Goal: Task Accomplishment & Management: Manage account settings

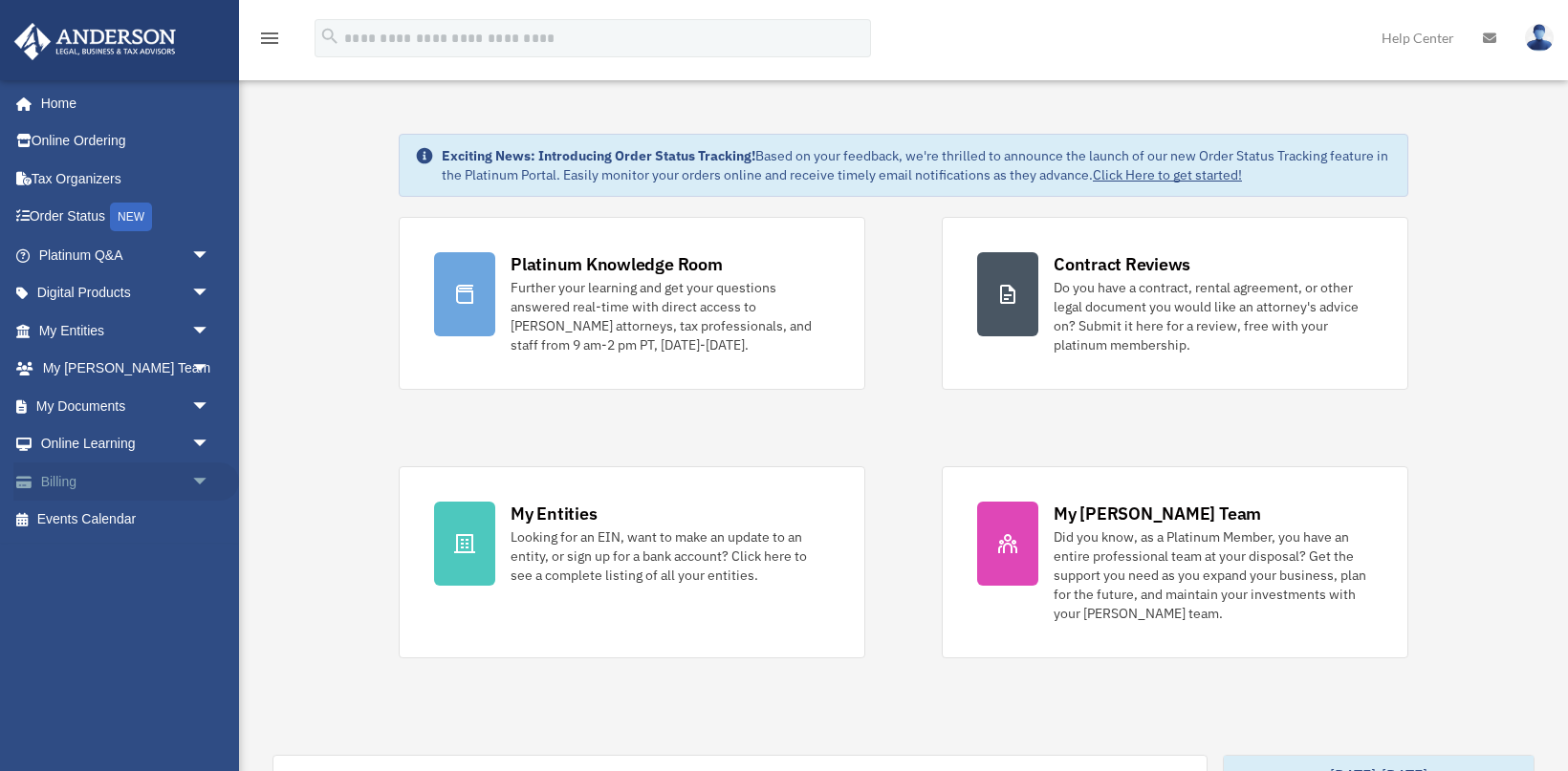
click at [94, 479] on link "Billing arrow_drop_down" at bounding box center [125, 482] width 226 height 38
click at [191, 471] on span "arrow_drop_down" at bounding box center [210, 482] width 38 height 39
click at [132, 546] on link "Past Invoices" at bounding box center [133, 558] width 213 height 38
click at [121, 563] on link "Past Invoices" at bounding box center [133, 558] width 213 height 38
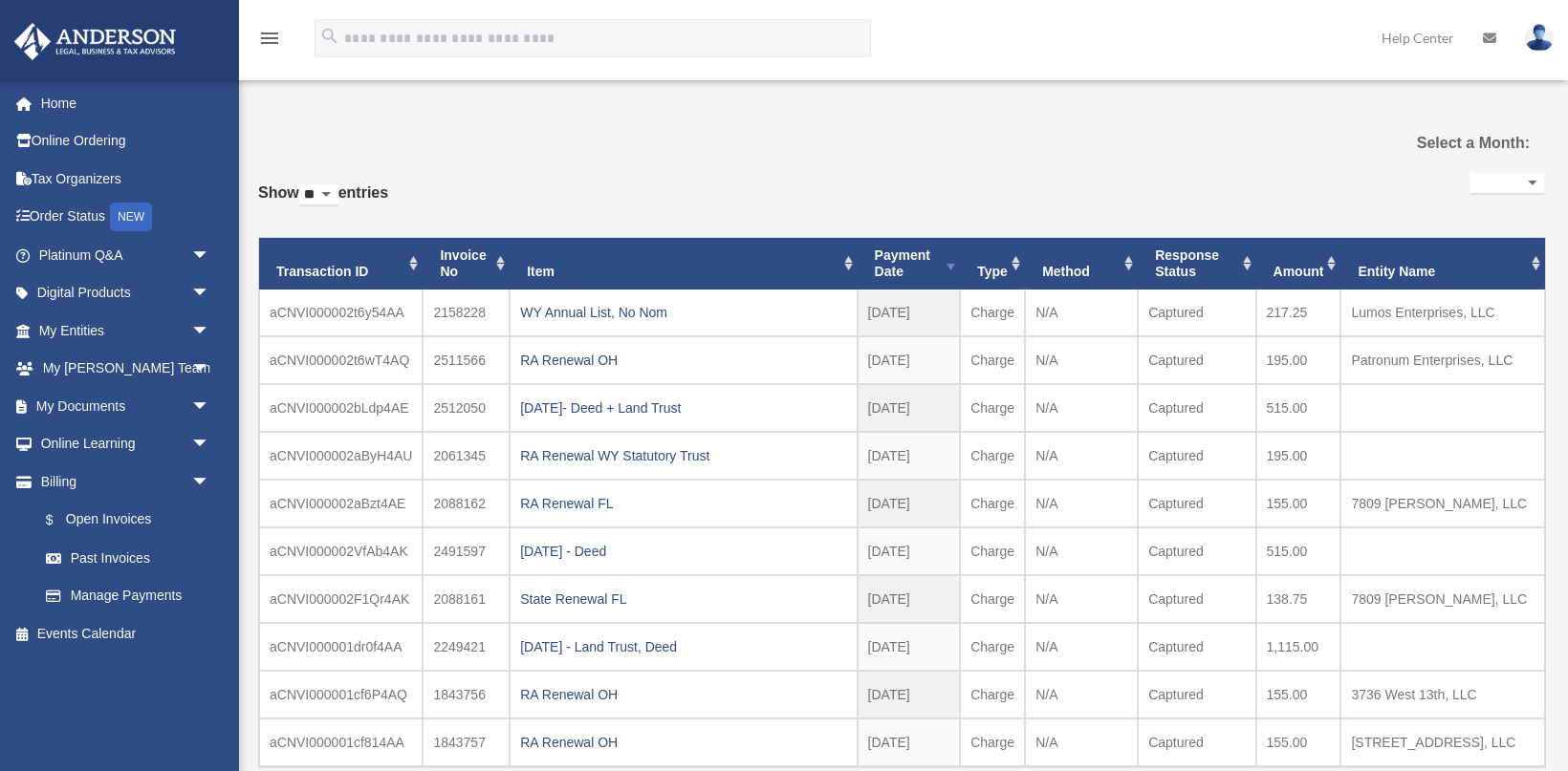
select select
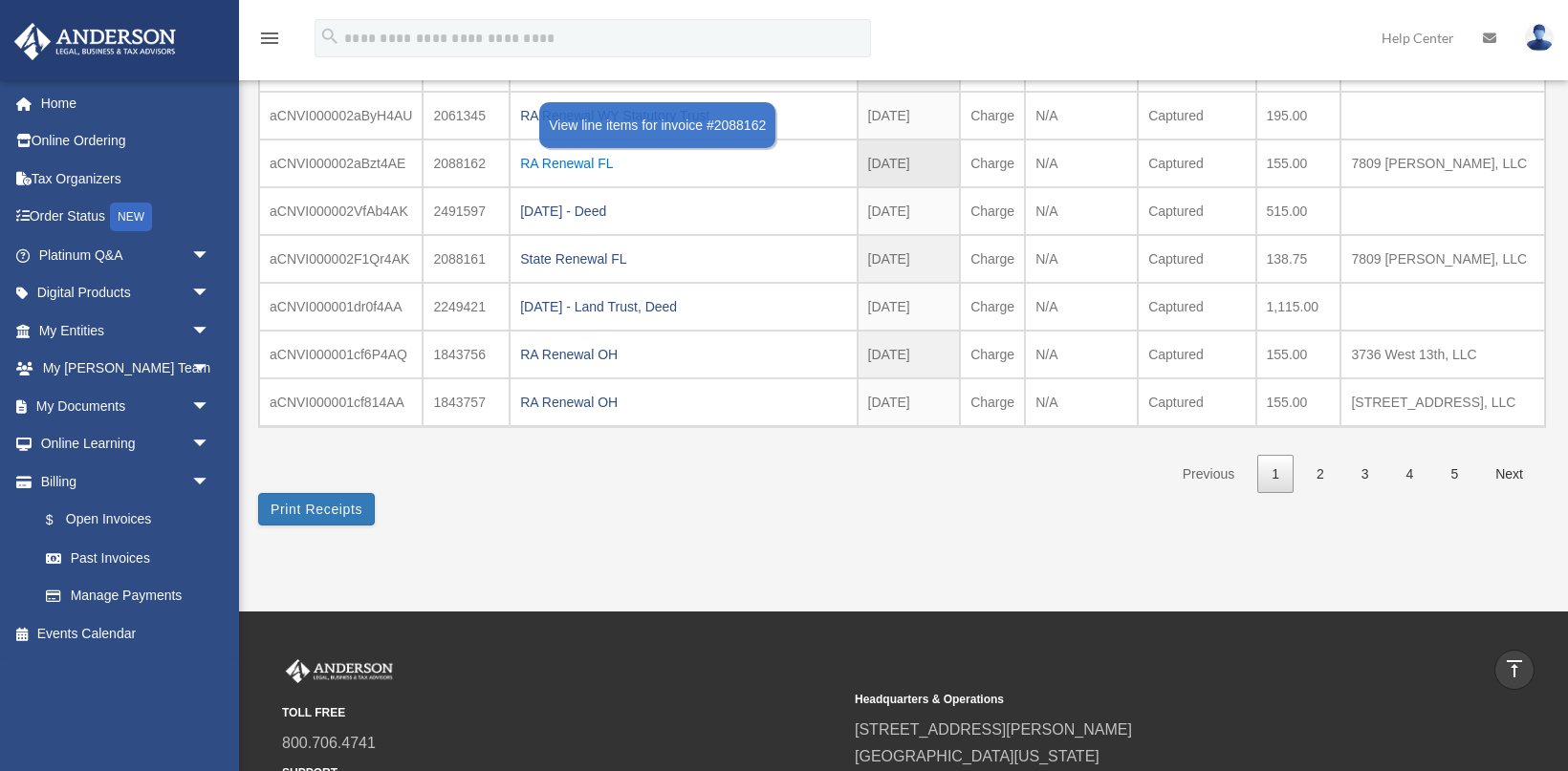
scroll to position [332, 0]
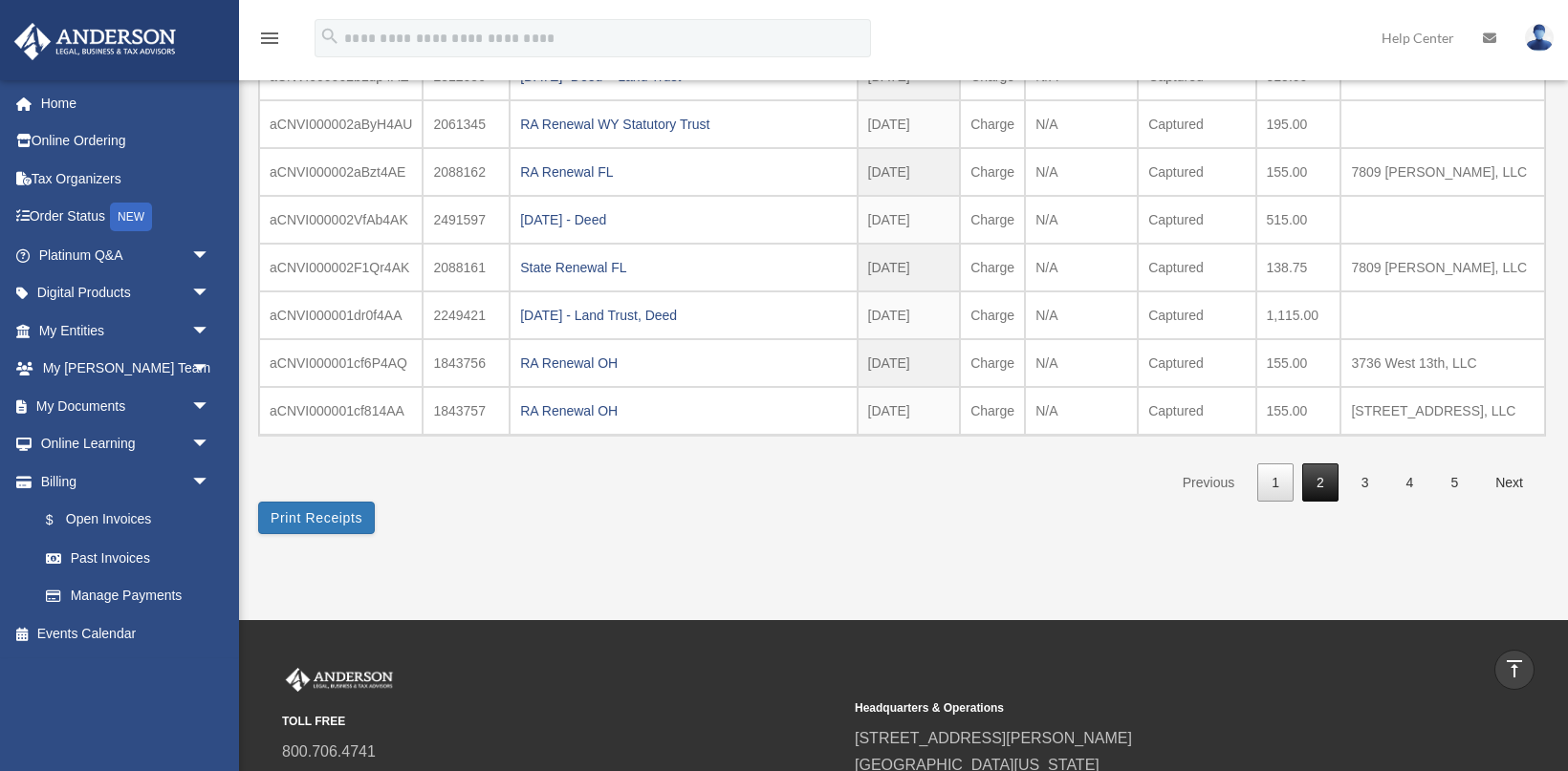
click at [1323, 484] on link "2" at bounding box center [1320, 483] width 37 height 39
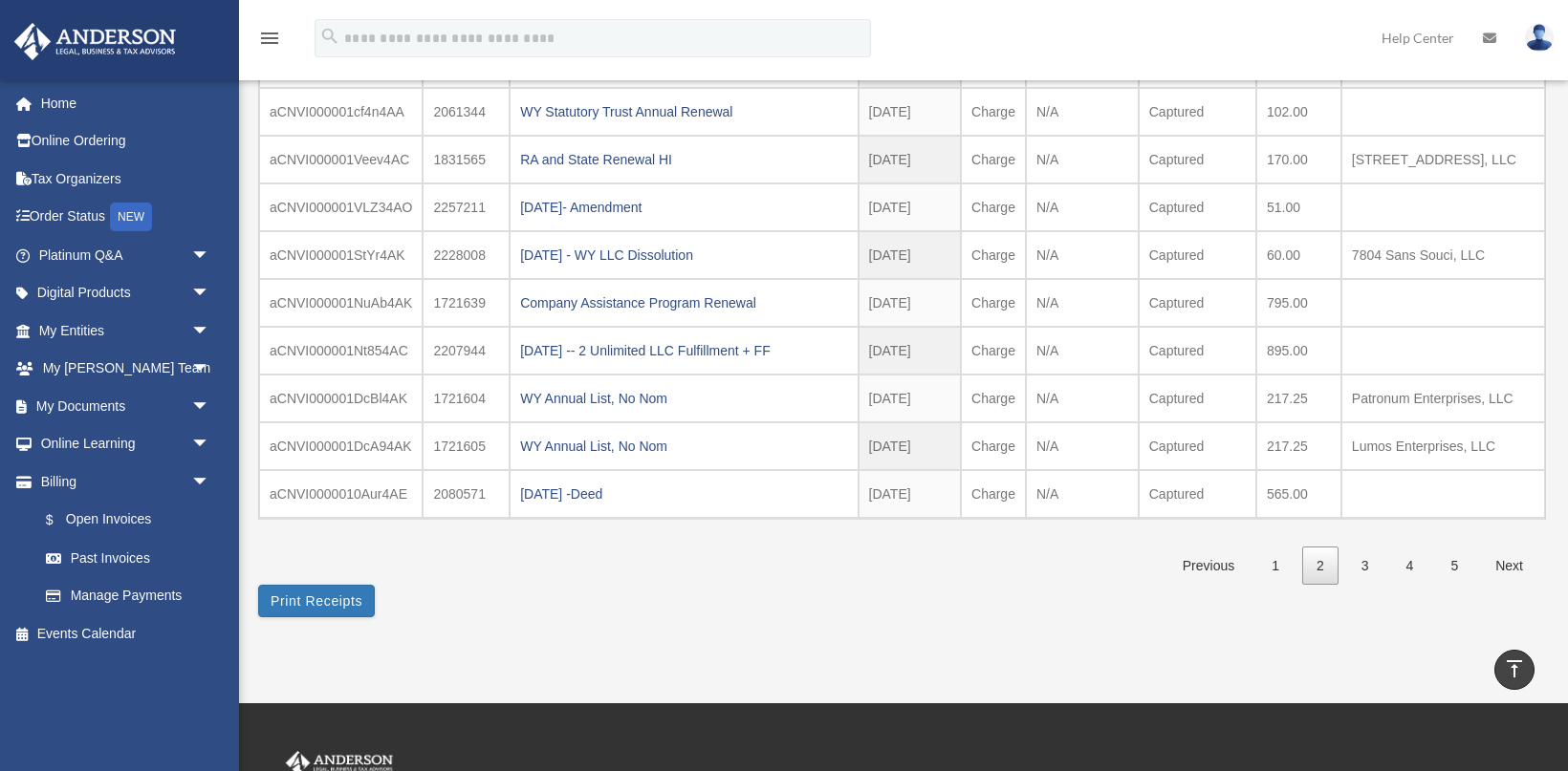
scroll to position [242, 0]
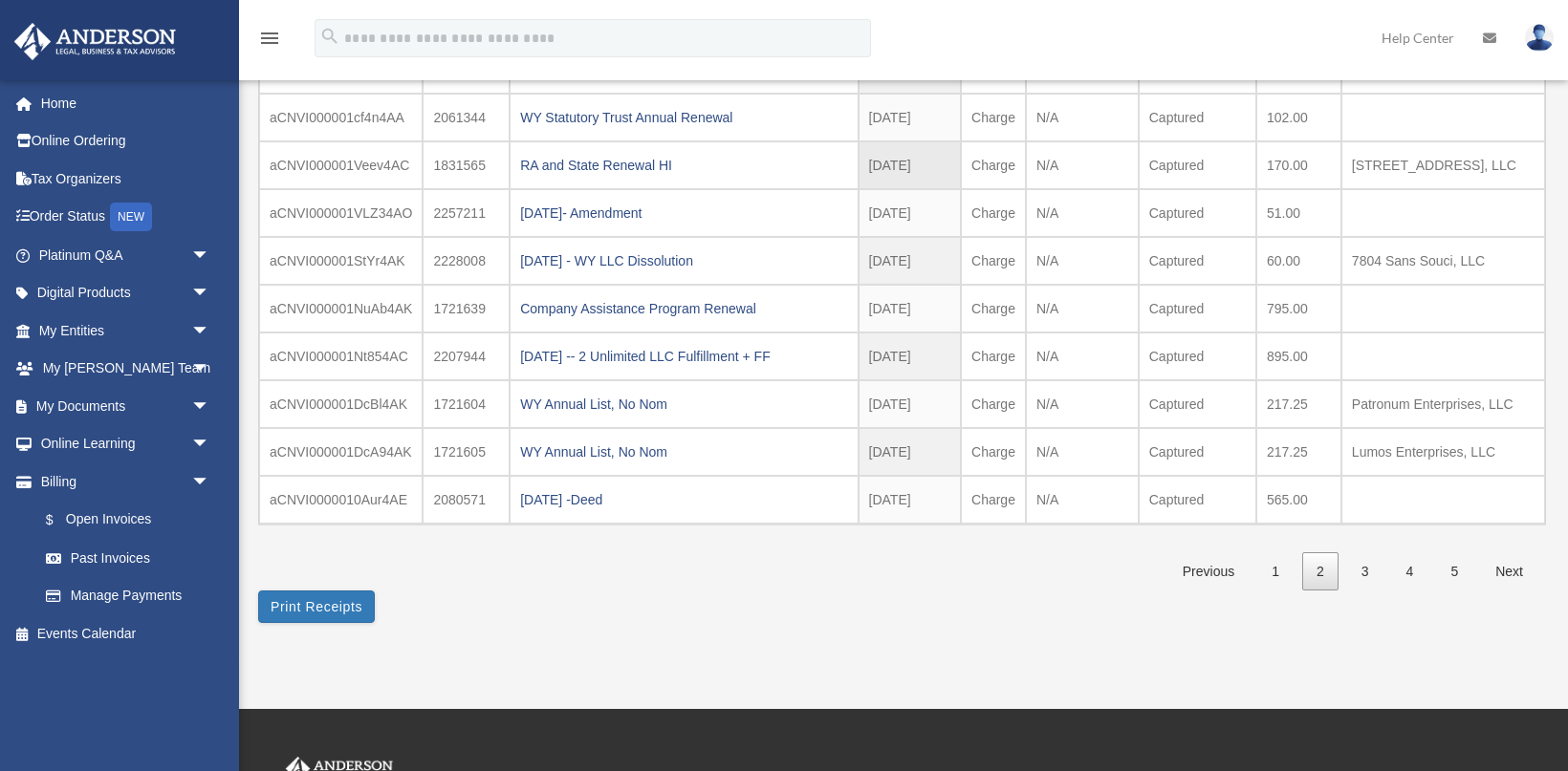
drag, startPoint x: 1309, startPoint y: 164, endPoint x: 1256, endPoint y: 164, distance: 53.0
click at [1256, 164] on tr "aCNVI000001Veev4AC 1831565 RA and State Renewal HI 2024-11-06 2024 - Nov Charge…" at bounding box center [902, 165] width 1286 height 48
copy tr "170.00"
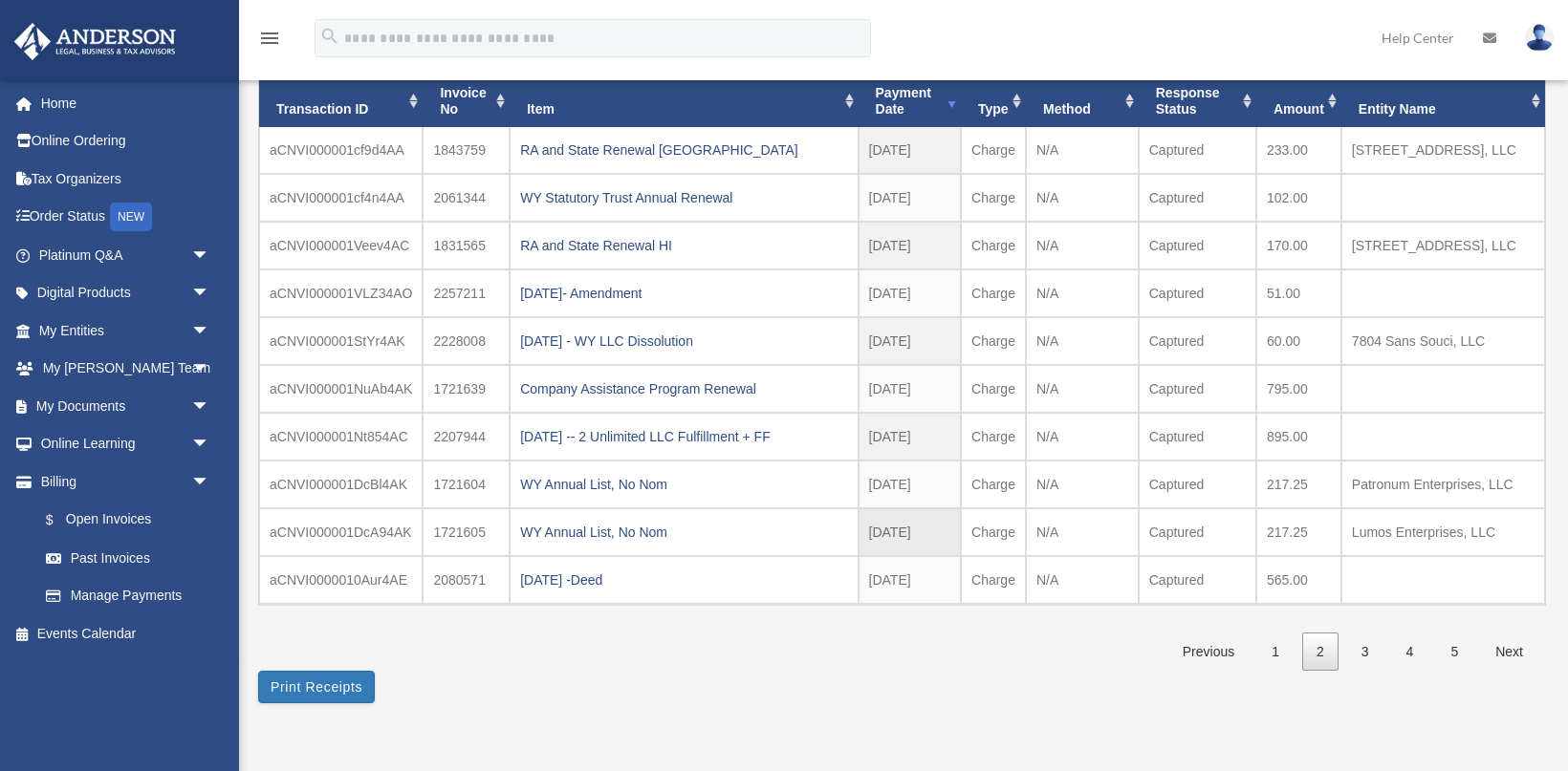
scroll to position [194, 0]
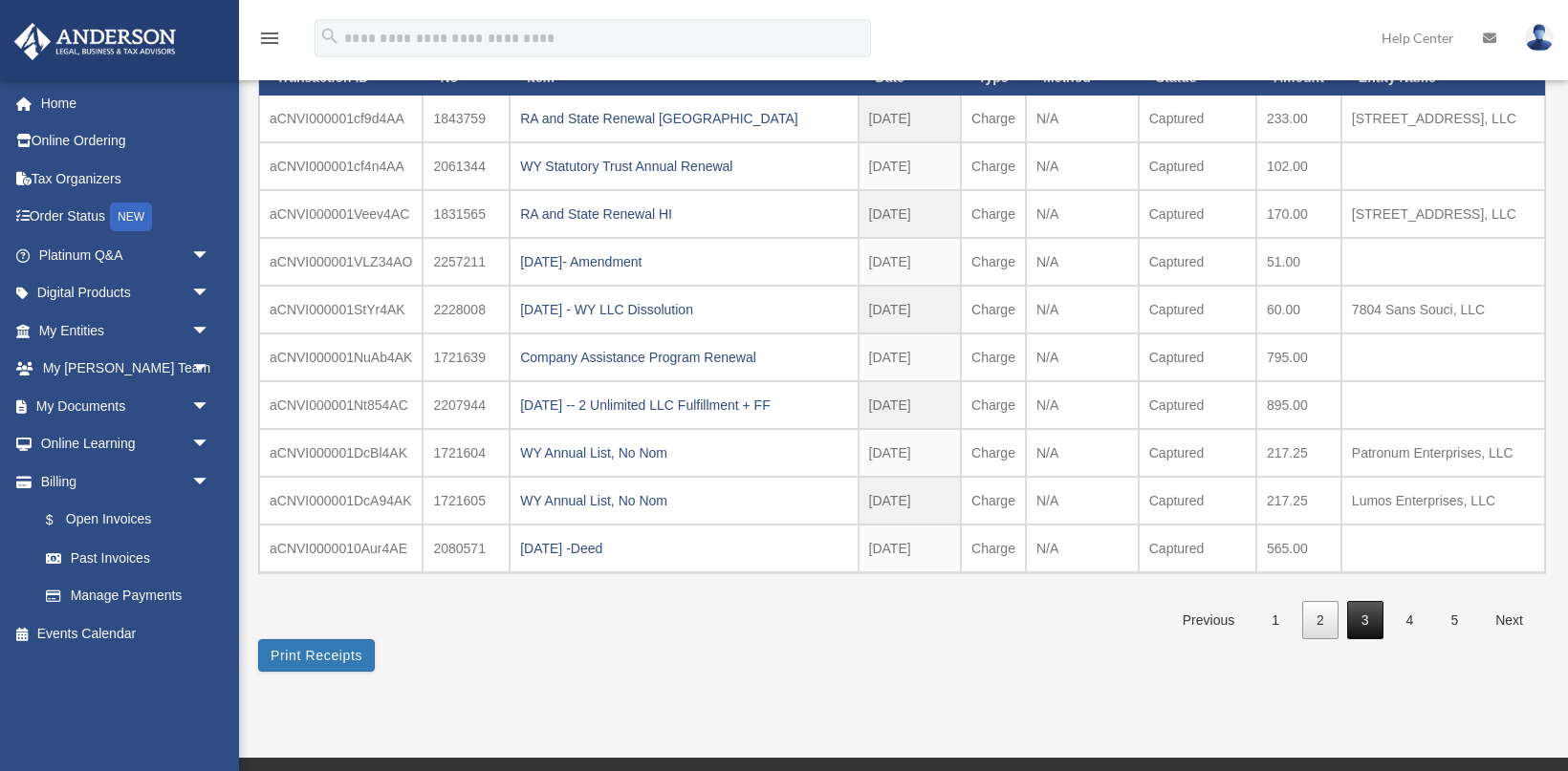
click at [1355, 610] on link "3" at bounding box center [1365, 620] width 37 height 39
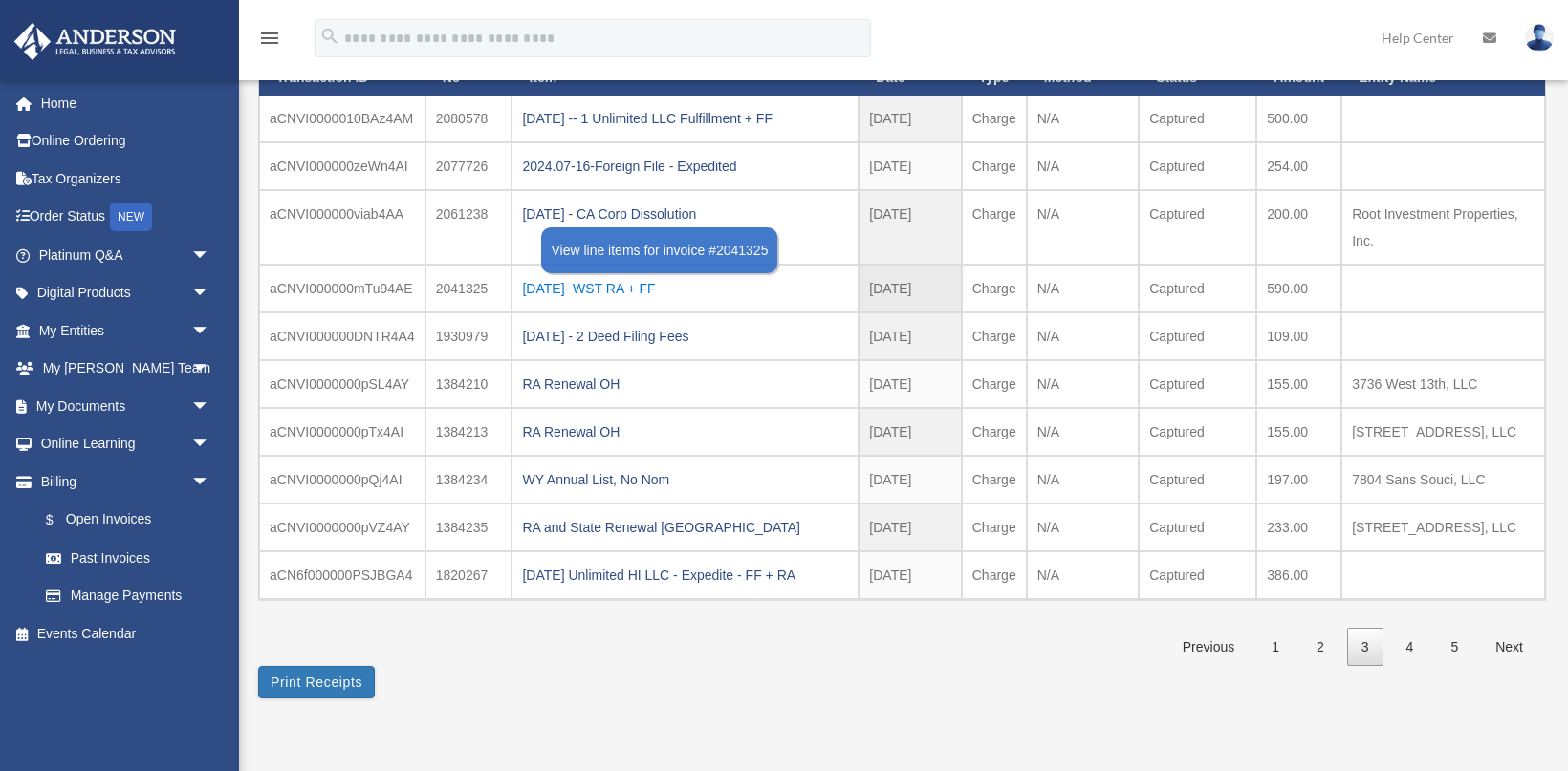
click at [647, 289] on div "2024.05.30- WST RA + FF" at bounding box center [685, 288] width 326 height 27
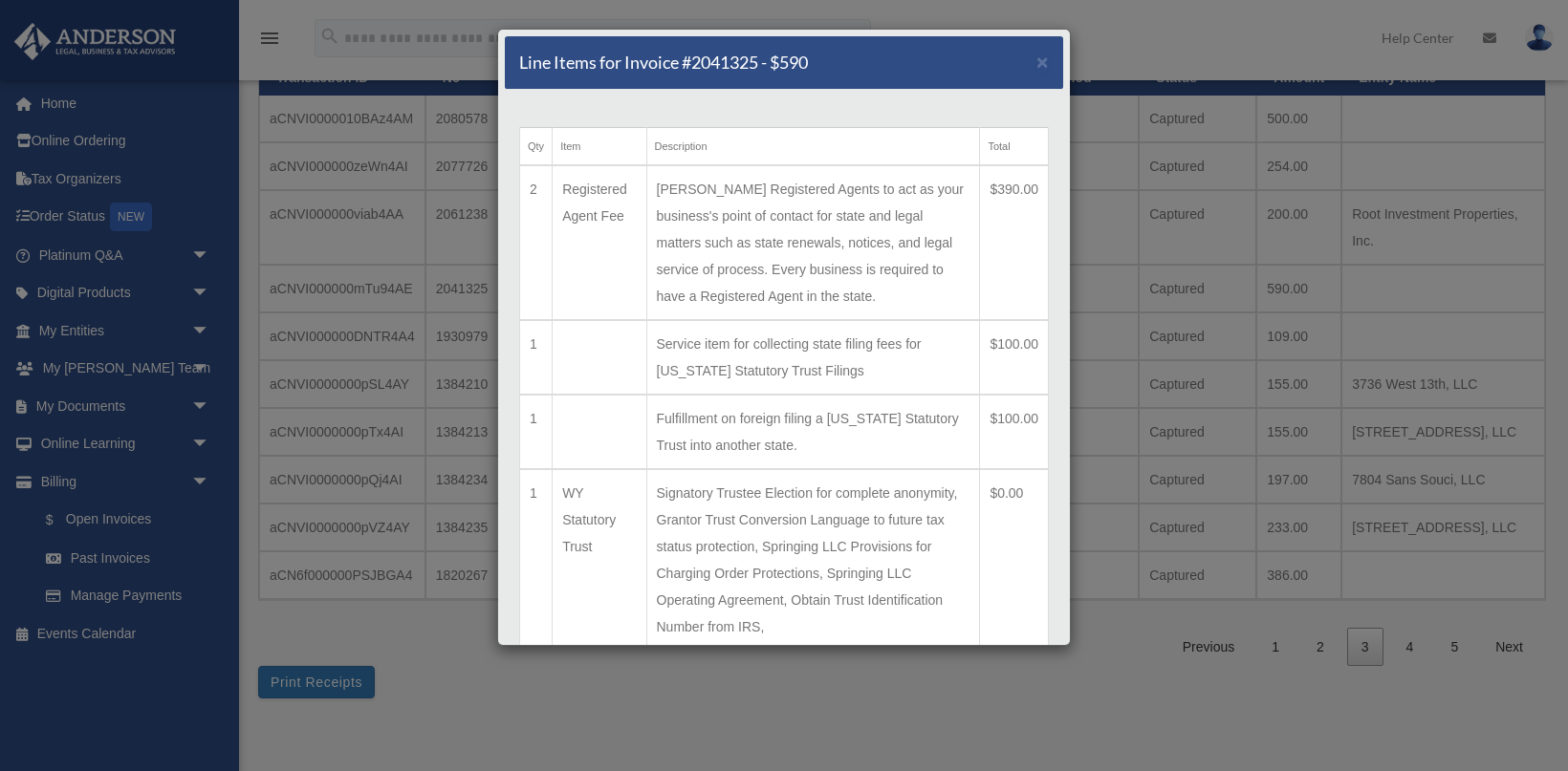
scroll to position [0, 0]
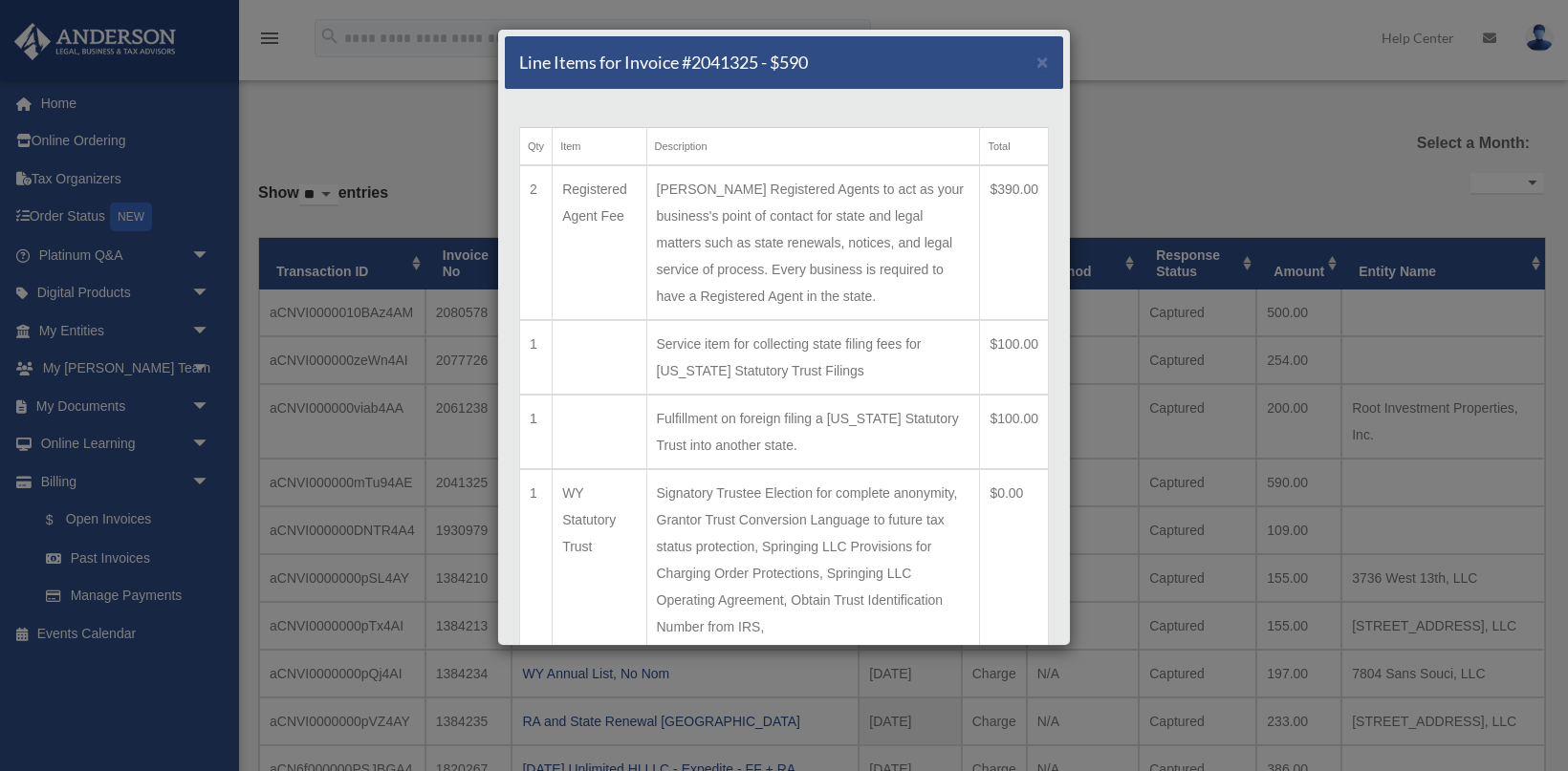
click at [1313, 158] on div "Line Items for Invoice #2041325 - $590 × Qty Item Description Total 2 Registere…" at bounding box center [784, 386] width 1568 height 771
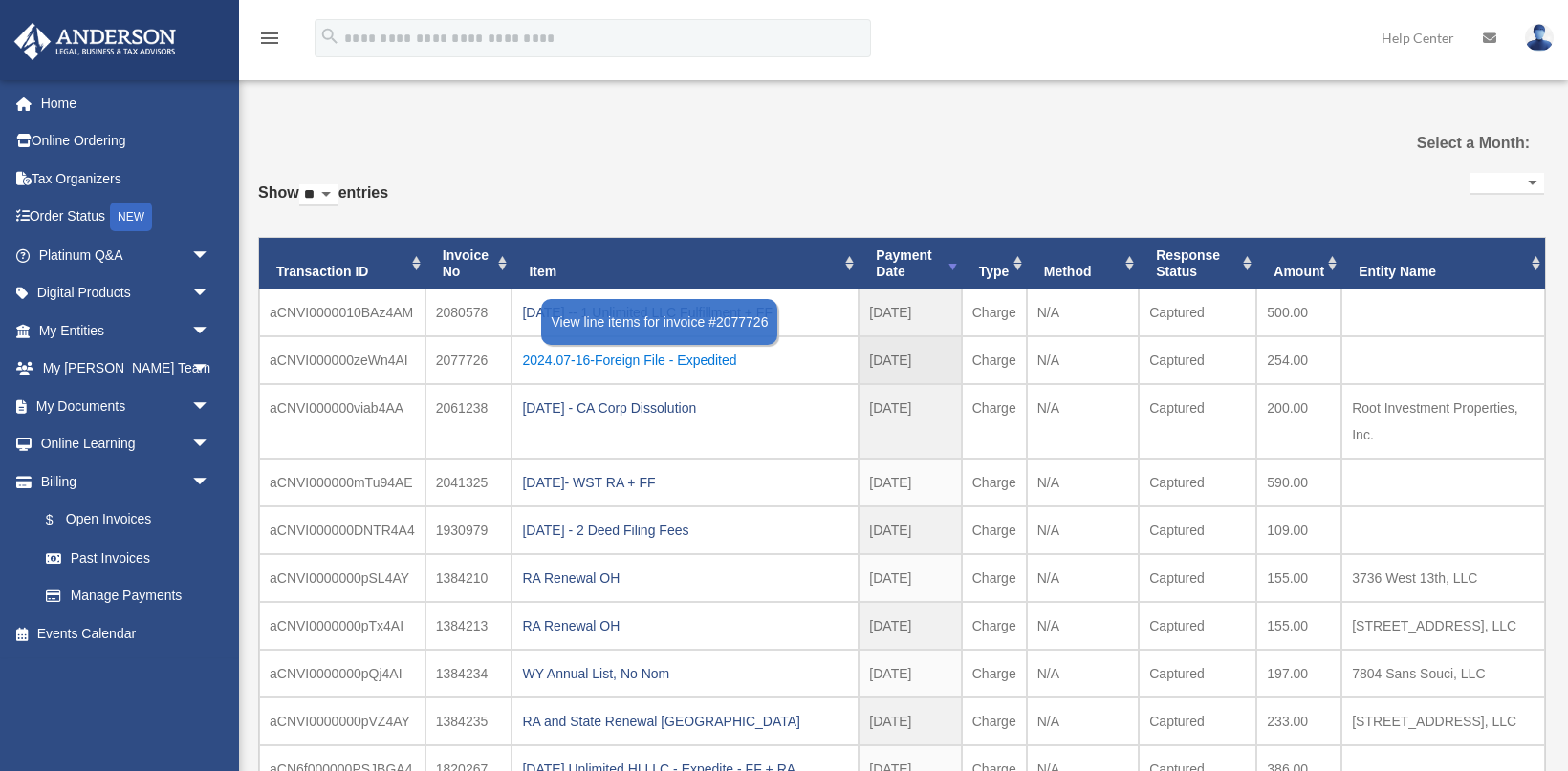
click at [649, 356] on div "2024.07-16-Foreign File - Expedited" at bounding box center [685, 360] width 326 height 27
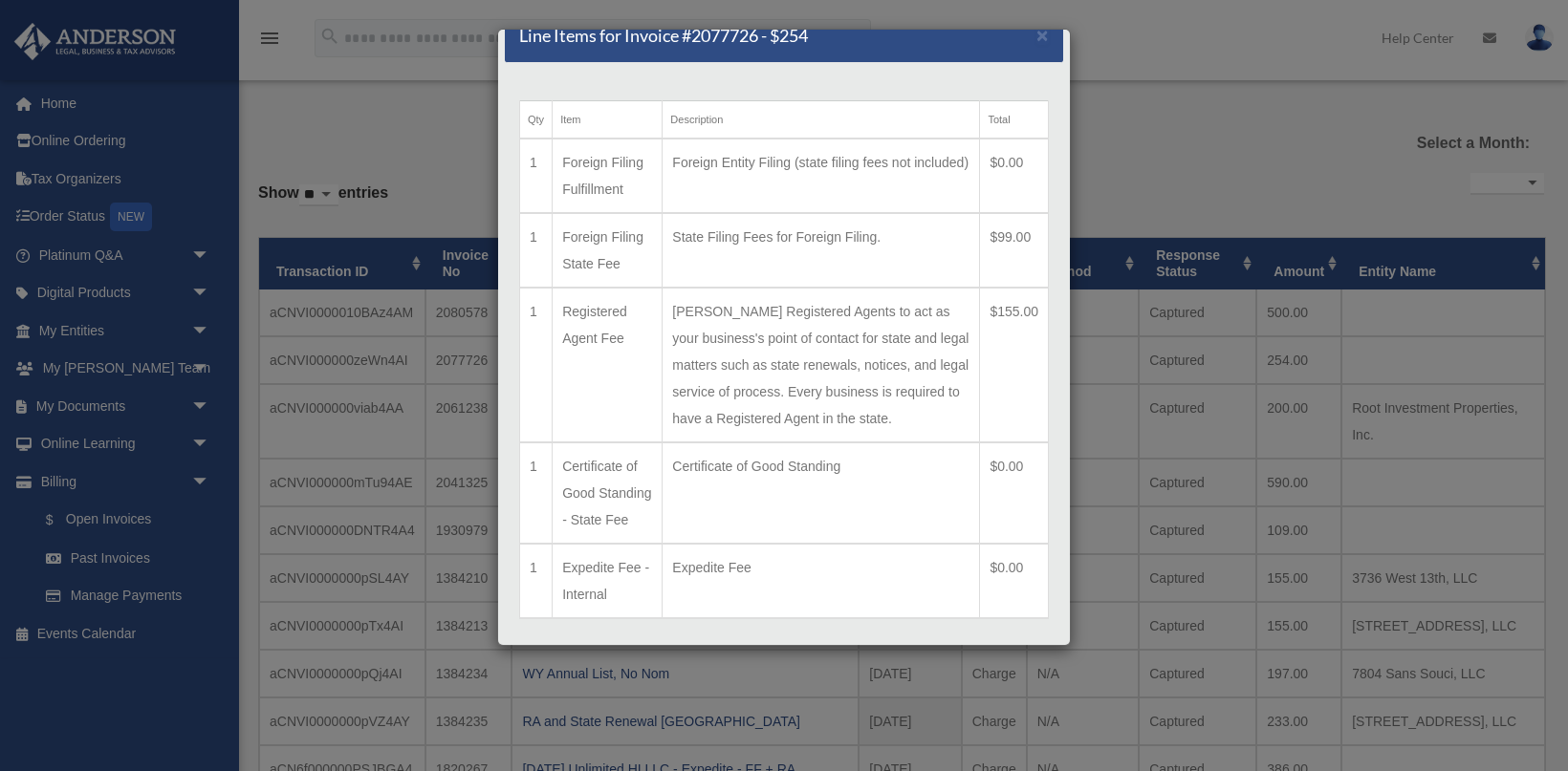
scroll to position [24, 0]
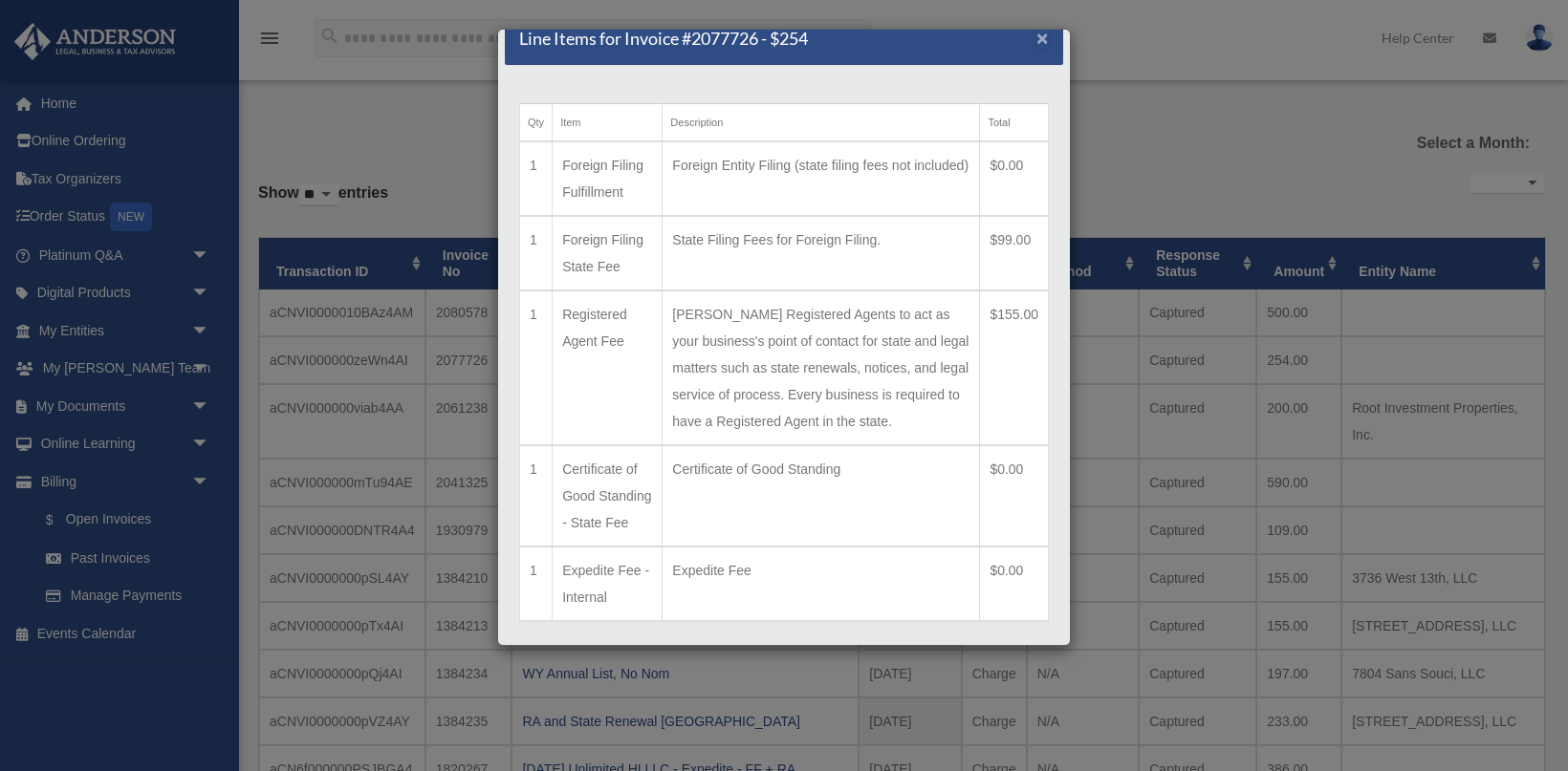
click at [1037, 36] on span "×" at bounding box center [1042, 38] width 13 height 22
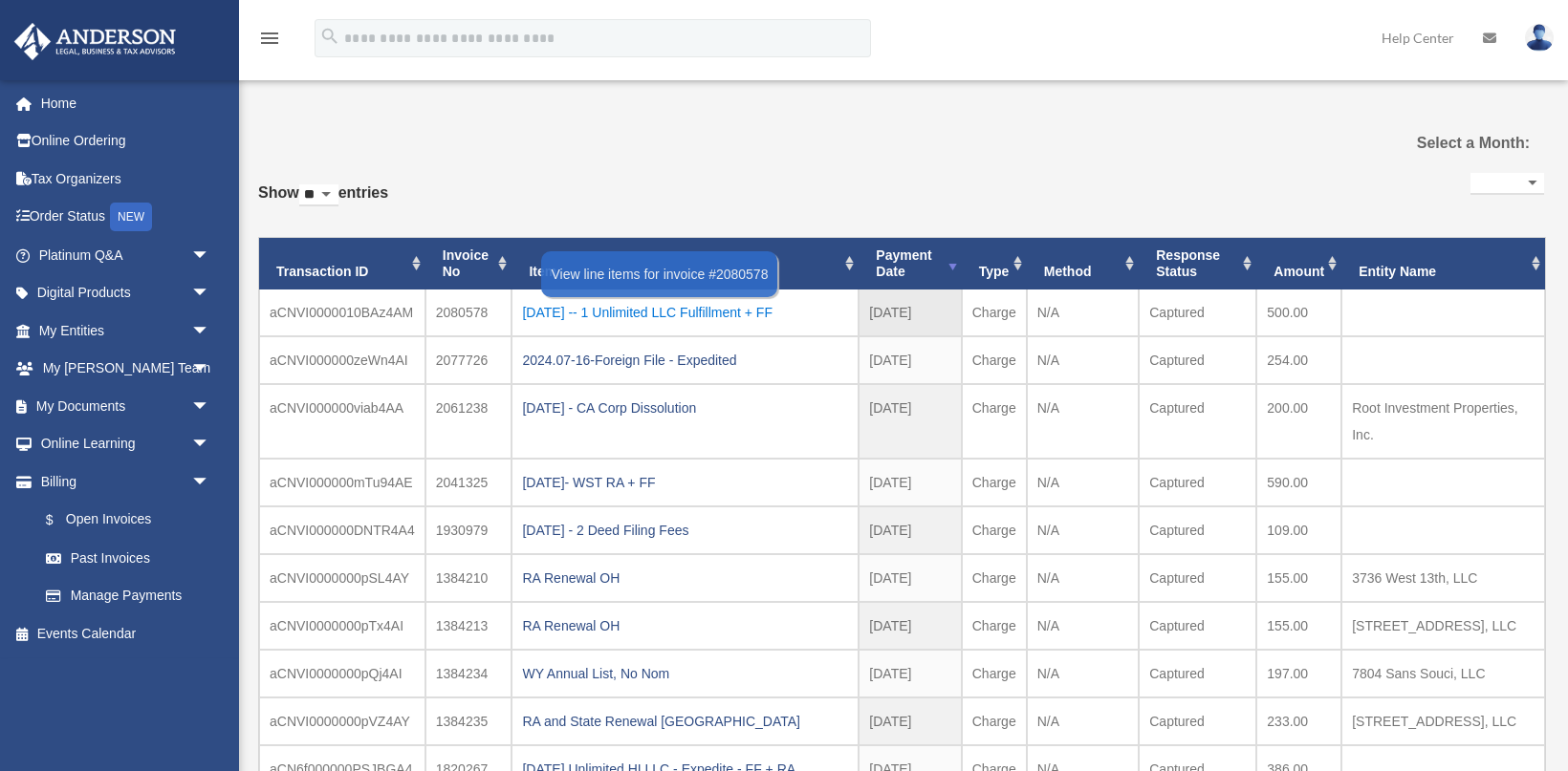
click at [747, 309] on div "2024.7.18 -- 1 Unlimited LLC Fulfillment + FF" at bounding box center [685, 312] width 326 height 27
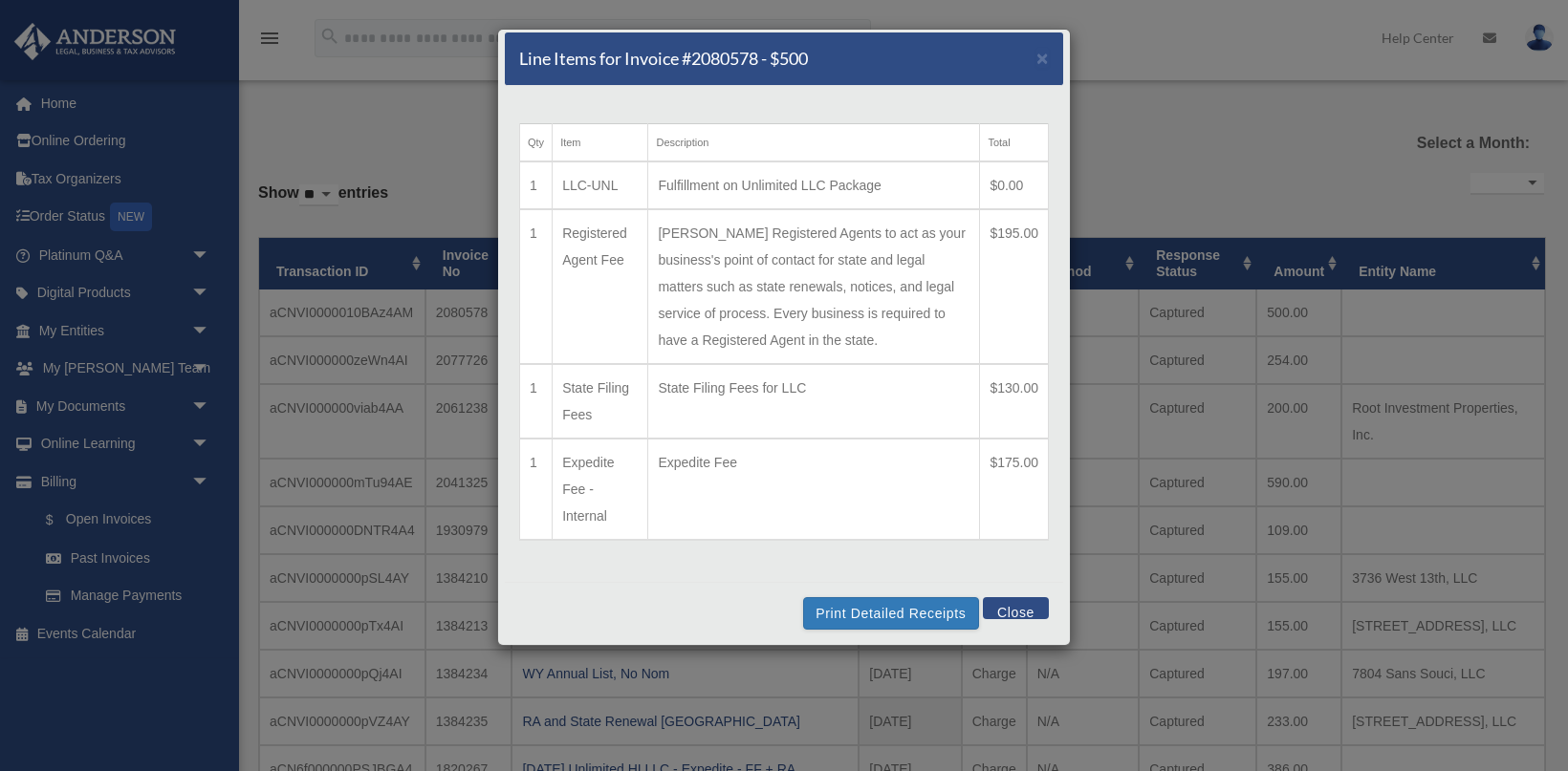
scroll to position [0, 0]
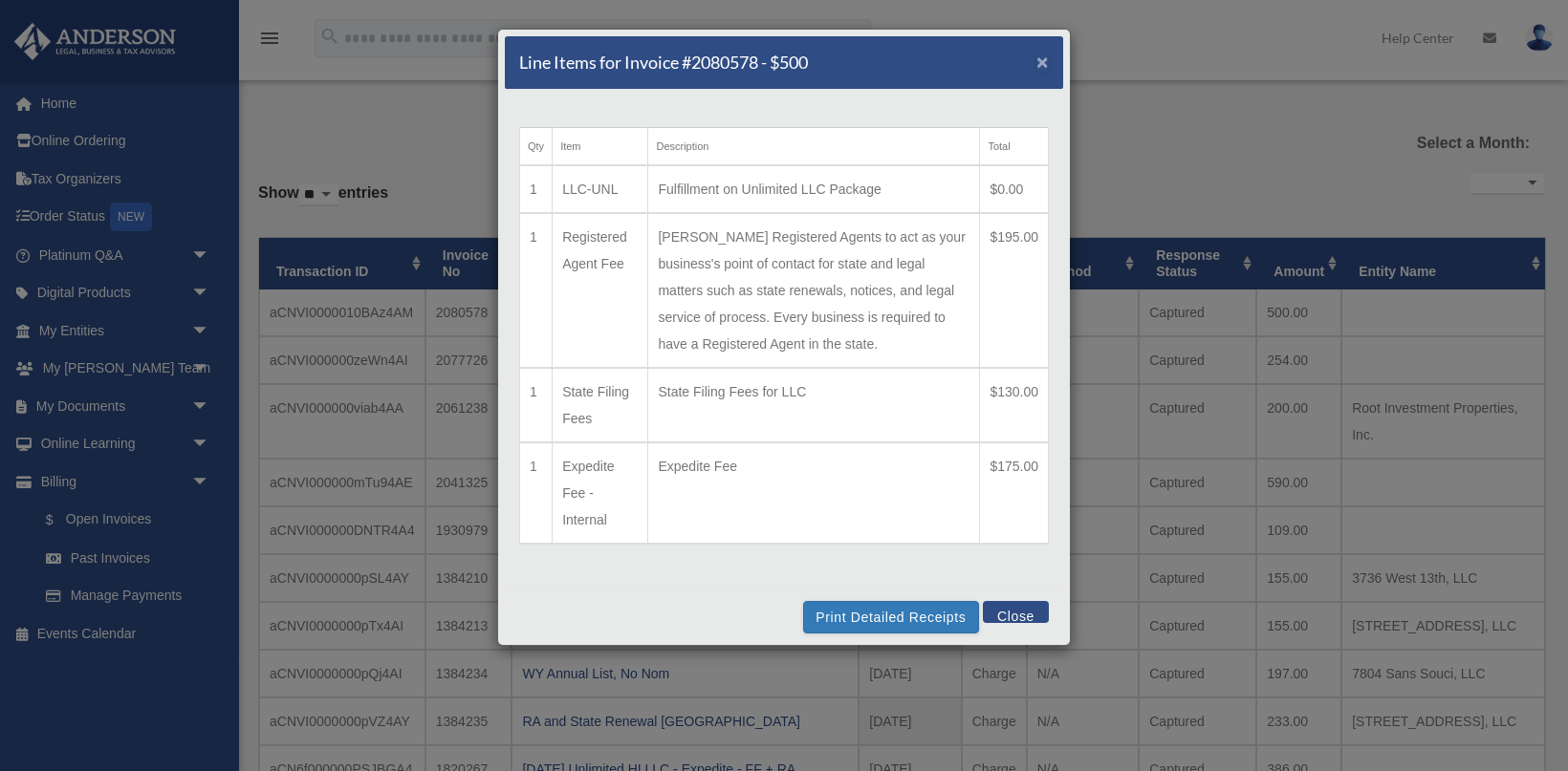
click at [1038, 63] on span "×" at bounding box center [1042, 62] width 13 height 22
